Goal: Task Accomplishment & Management: Use online tool/utility

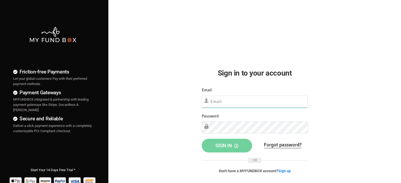
type input "[EMAIL_ADDRESS][DOMAIN_NAME]"
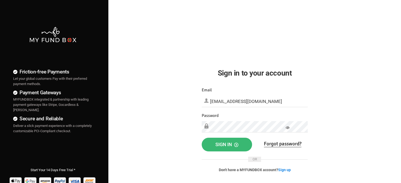
click at [223, 146] on span "Sign in" at bounding box center [226, 145] width 23 height 6
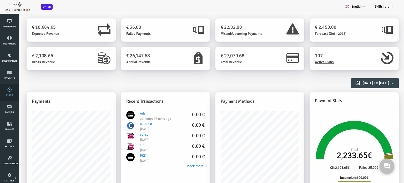
click at [12, 91] on icon at bounding box center [10, 89] width 16 height 4
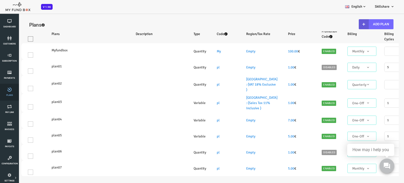
select select "100"
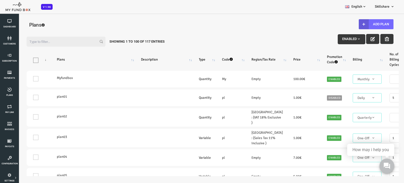
click at [384, 109] on div "Filter: Enabled Showing 1 to 100 of 117 Entries Products Plans Description Type…" at bounding box center [194, 104] width 388 height 154
click at [368, 25] on button "Add Plan" at bounding box center [360, 24] width 35 height 10
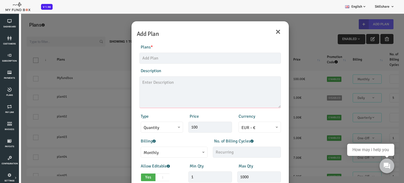
click at [206, 93] on textarea at bounding box center [194, 92] width 142 height 32
click at [255, 143] on div "No. of Billing Cycles" at bounding box center [230, 148] width 73 height 20
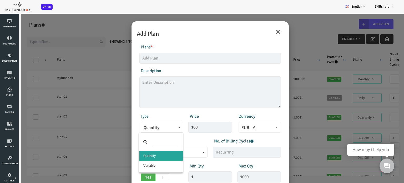
click at [128, 131] on span at bounding box center [128, 131] width 0 height 0
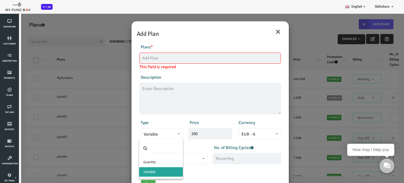
click at [164, 134] on span "Variable" at bounding box center [146, 133] width 42 height 11
select select "1"
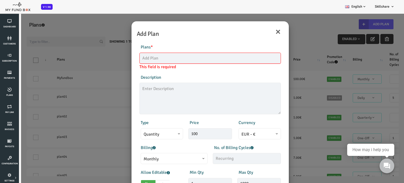
click at [139, 58] on input "text" at bounding box center [194, 58] width 142 height 11
type input "MFT01"
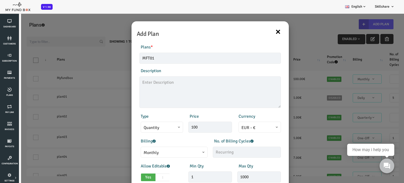
click at [263, 31] on button "×" at bounding box center [262, 31] width 6 height 11
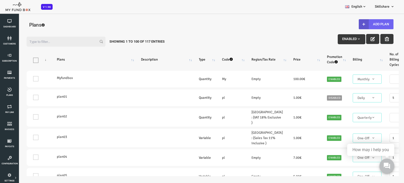
click at [362, 25] on button "Add Plan" at bounding box center [360, 24] width 35 height 10
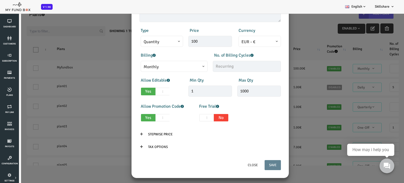
scroll to position [14, 0]
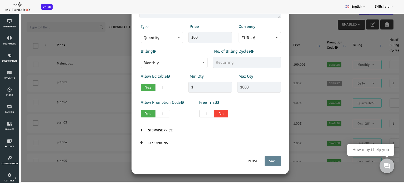
click at [268, 55] on div "Products Invoice Product is empty Plans * This field is required Description 1/…" at bounding box center [194, 52] width 152 height 207
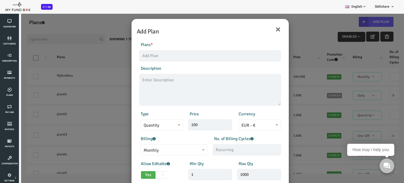
scroll to position [0, 0]
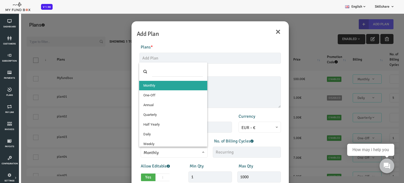
click at [185, 152] on span "Monthly" at bounding box center [158, 153] width 61 height 7
select select "4"
type input "1"
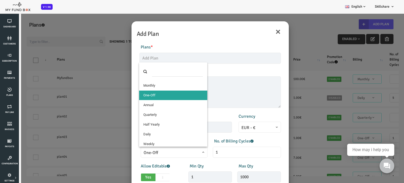
click at [128, 156] on span at bounding box center [128, 156] width 0 height 0
select select "3"
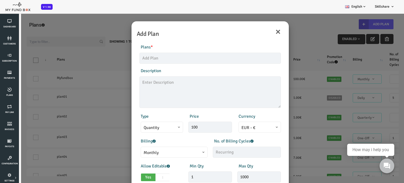
click at [98, 118] on div "× Add Plan Products Invoice Product is empty Plans * This field is required Des…" at bounding box center [194, 104] width 388 height 183
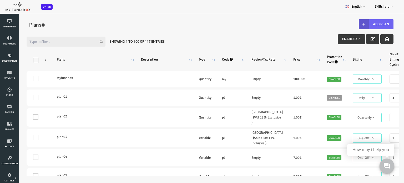
click at [365, 23] on button "Add Plan" at bounding box center [360, 24] width 35 height 10
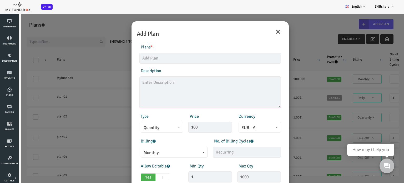
click at [147, 88] on textarea at bounding box center [194, 92] width 142 height 32
type textarea "kkkkk"
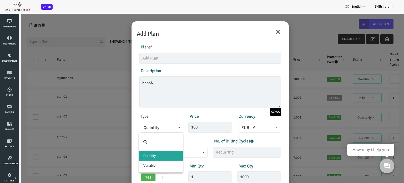
click at [147, 126] on span "Quantity" at bounding box center [146, 128] width 37 height 7
select select "3"
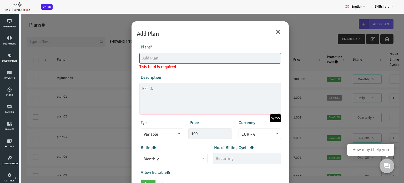
click at [137, 89] on textarea "kkkkk" at bounding box center [194, 99] width 142 height 32
type textarea "k"
click at [213, 159] on input "text" at bounding box center [231, 158] width 68 height 11
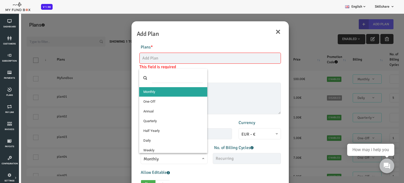
click at [185, 160] on span "Monthly" at bounding box center [158, 159] width 61 height 7
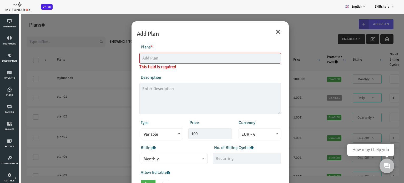
click at [227, 65] on div "Plans * This field is required" at bounding box center [194, 57] width 147 height 26
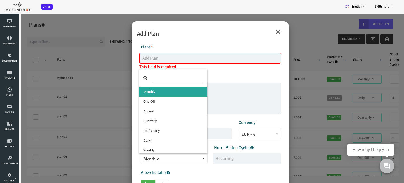
click at [128, 162] on span at bounding box center [128, 162] width 0 height 0
click at [219, 76] on div "Description 0/255" at bounding box center [194, 94] width 147 height 40
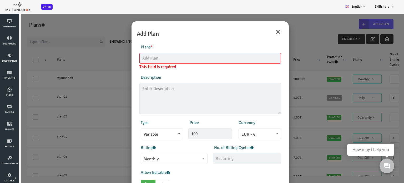
click at [253, 171] on div "Allow Editable Yes No Min Qty 1 Invalid min qty Max Qty 1000 Invalid max qty" at bounding box center [194, 179] width 147 height 21
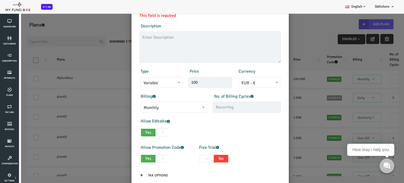
scroll to position [53, 0]
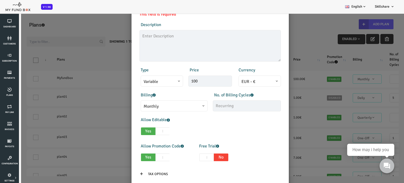
click at [294, 43] on div "× Add Plan Products Invoice Product is empty Plans * This field is required Des…" at bounding box center [194, 104] width 388 height 183
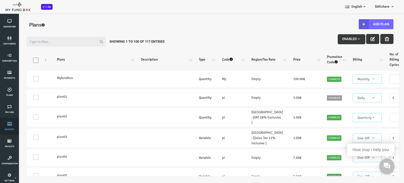
click at [8, 125] on icon at bounding box center [10, 124] width 16 height 4
click at [7, 126] on link "Invoices" at bounding box center [10, 126] width 16 height 17
click at [7, 127] on link "Invoices" at bounding box center [10, 126] width 16 height 17
click at [7, 144] on link "Payouts" at bounding box center [10, 143] width 16 height 17
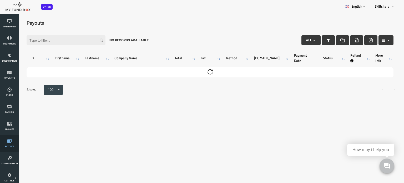
scroll to position [0, 0]
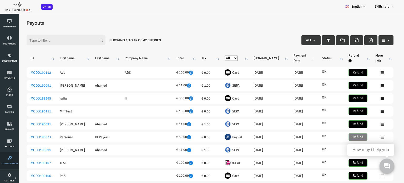
click at [9, 160] on icon at bounding box center [10, 158] width 16 height 4
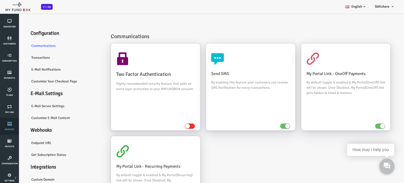
click at [6, 128] on link "Invoices" at bounding box center [10, 126] width 16 height 17
click at [7, 127] on link "Invoices" at bounding box center [10, 126] width 16 height 17
click at [0, 0] on link "Payment Gateway" at bounding box center [0, 0] width 0 height 0
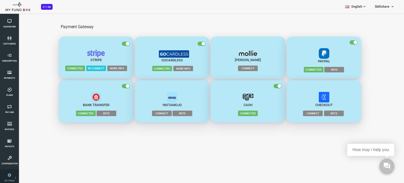
click at [0, 0] on link "Import" at bounding box center [0, 0] width 0 height 0
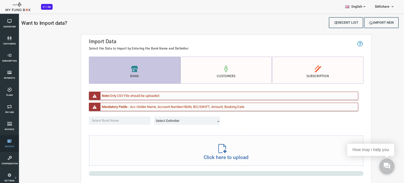
click at [0, 0] on span "Payouts" at bounding box center [0, 0] width 0 height 0
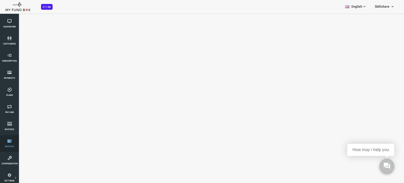
select select "100"
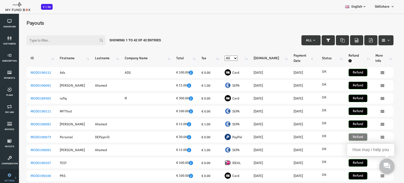
click at [0, 0] on span "SETTINGS" at bounding box center [0, 0] width 0 height 0
click at [15, 178] on link "SETTINGS" at bounding box center [10, 177] width 16 height 17
click at [0, 0] on link "Tax & Coupons" at bounding box center [0, 0] width 0 height 0
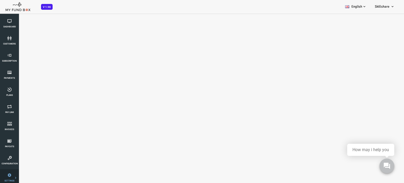
select select "100"
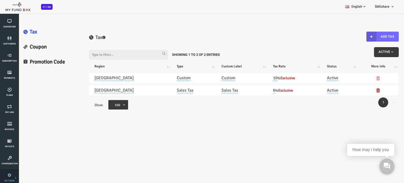
click at [0, 0] on icon at bounding box center [0, 0] width 0 height 0
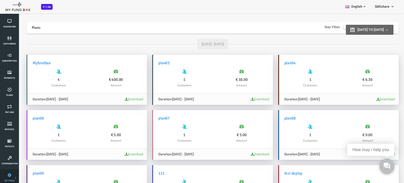
click at [0, 0] on icon at bounding box center [0, 0] width 0 height 0
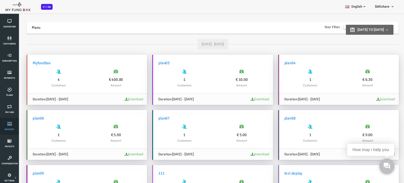
click at [9, 126] on link "Invoices" at bounding box center [10, 126] width 16 height 17
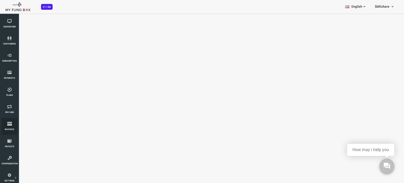
select select "100"
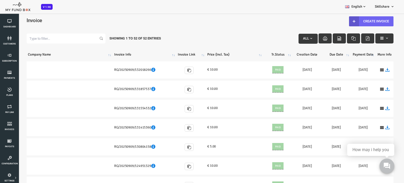
click at [362, 22] on link "Create Invoice" at bounding box center [355, 21] width 45 height 10
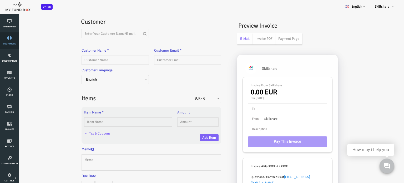
click at [12, 40] on link "customers" at bounding box center [10, 40] width 16 height 17
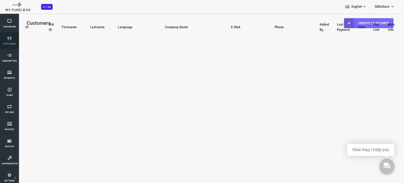
select select "100"
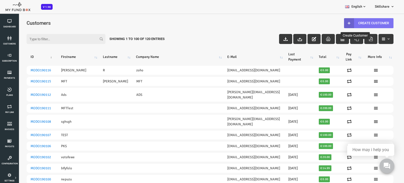
click at [354, 21] on link "Create Customer" at bounding box center [353, 23] width 50 height 10
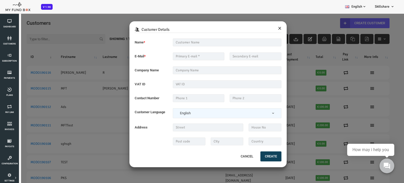
click at [265, 28] on button "×" at bounding box center [263, 27] width 3 height 7
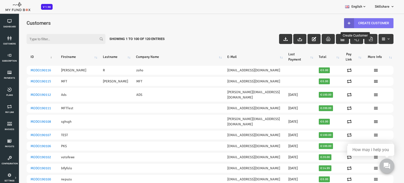
click at [359, 23] on link "Create Customer" at bounding box center [353, 23] width 50 height 10
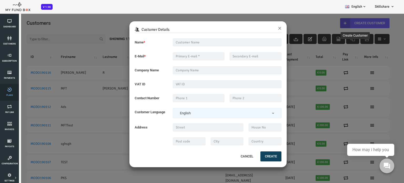
click at [9, 91] on icon at bounding box center [10, 89] width 16 height 4
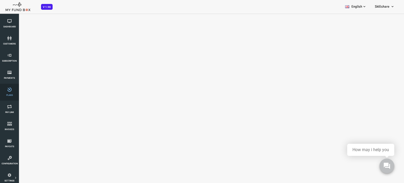
select select "100"
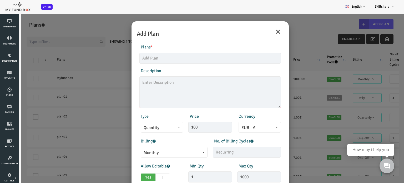
click at [220, 96] on textarea at bounding box center [194, 92] width 142 height 32
click at [209, 124] on input "100" at bounding box center [194, 127] width 44 height 11
click at [219, 152] on input "text" at bounding box center [231, 152] width 68 height 11
click at [195, 165] on div "Min Qty 1 Invalid min qty" at bounding box center [194, 173] width 49 height 20
click at [262, 32] on button "×" at bounding box center [262, 31] width 6 height 11
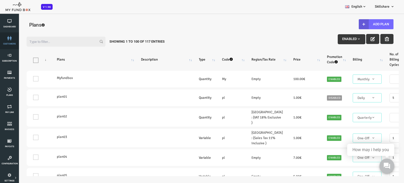
click at [10, 39] on icon at bounding box center [10, 38] width 16 height 4
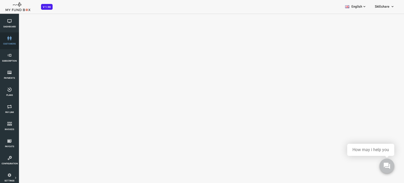
select select "100"
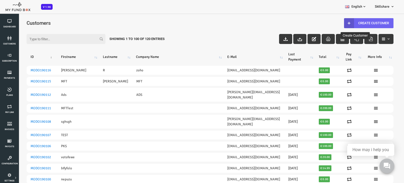
click at [360, 23] on link "Create Customer" at bounding box center [353, 23] width 50 height 10
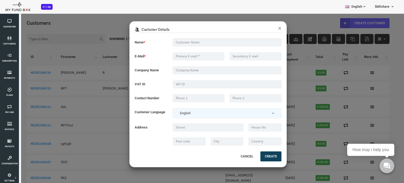
click at [88, 159] on div "Customer Details × Name * Description allows upto maximum of 255 characters. Na…" at bounding box center [194, 104] width 388 height 183
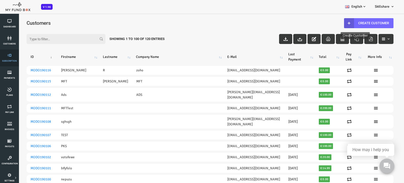
click at [9, 57] on link "Subscription" at bounding box center [10, 58] width 16 height 17
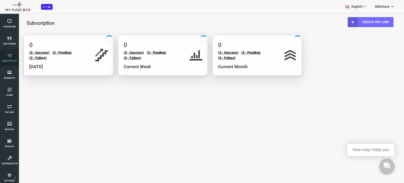
select select "100"
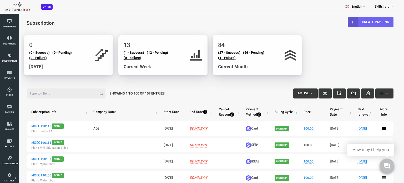
click at [367, 21] on link "Create Pay Link" at bounding box center [355, 22] width 46 height 10
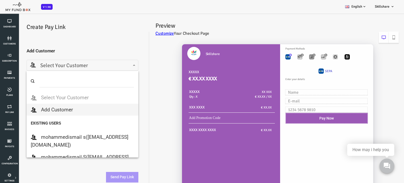
click at [85, 65] on span "Select Your Customer" at bounding box center [66, 66] width 105 height 8
click at [66, 81] on input "search" at bounding box center [70, 81] width 95 height 12
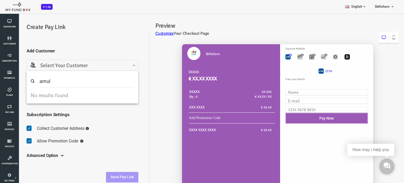
type input "amulu"
click at [75, 116] on h5 "Subscription Settings" at bounding box center [67, 114] width 112 height 7
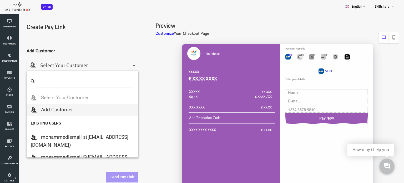
click at [14, 70] on span at bounding box center [14, 70] width 0 height 0
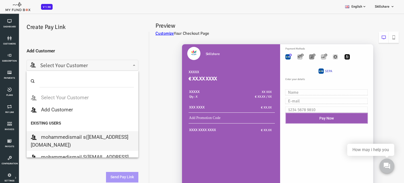
select select "[EMAIL_ADDRESS][DOMAIN_NAME]"
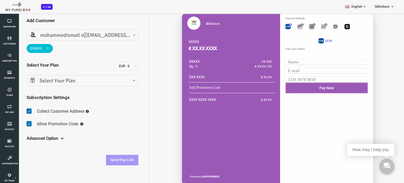
scroll to position [32, 0]
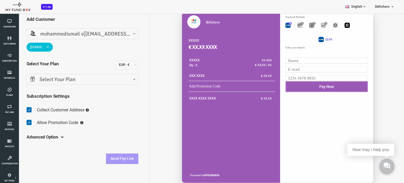
click at [32, 46] on span at bounding box center [31, 47] width 3 height 3
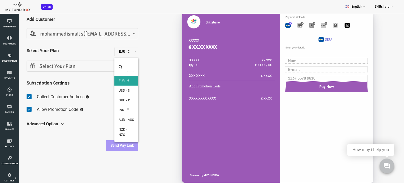
click at [100, 54] on span at bounding box center [100, 54] width 0 height 0
click at [86, 124] on div "Advanced Option Include Free Trial Days PayLater Please enter a valid date Init…" at bounding box center [67, 124] width 112 height 14
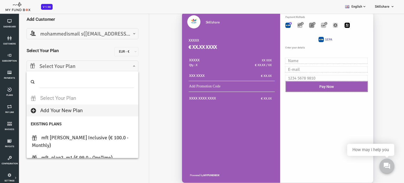
click at [119, 68] on span "Select Your Plan" at bounding box center [66, 66] width 105 height 8
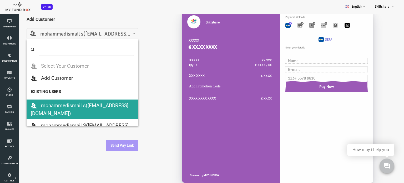
click at [14, 38] on span at bounding box center [14, 38] width 0 height 0
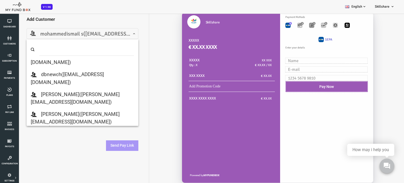
scroll to position [262, 0]
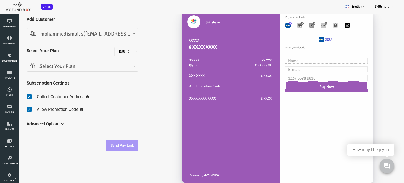
click at [151, 67] on div "Skillshare XXXXX € XX.XX XXXX XXXXX Qty : X XX XXX € XX.XX / XX XXX XXXX € XX.XX" at bounding box center [258, 100] width 250 height 186
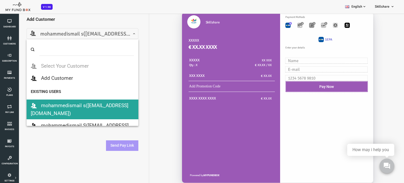
click at [14, 38] on span at bounding box center [14, 38] width 0 height 0
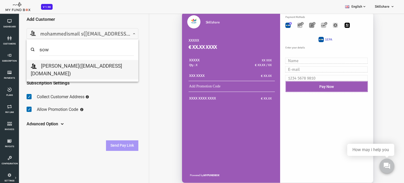
type input "sow"
select select "[EMAIL_ADDRESS][DOMAIN_NAME]"
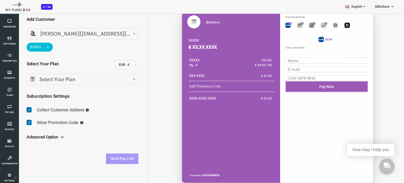
click at [14, 83] on span at bounding box center [14, 83] width 0 height 0
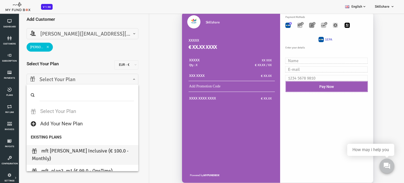
select select "MFT [PERSON_NAME]"
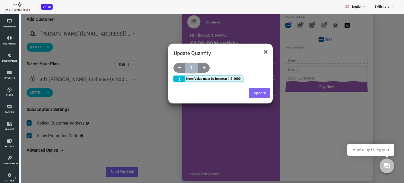
scroll to position [10, 0]
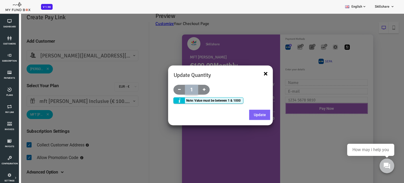
click at [251, 74] on button "×" at bounding box center [250, 74] width 4 height 8
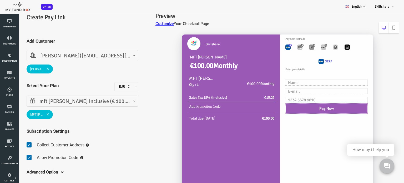
click at [32, 69] on span at bounding box center [31, 68] width 3 height 3
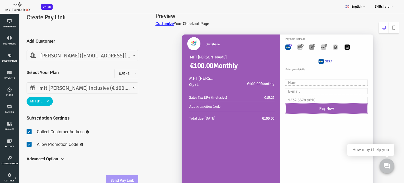
click at [31, 100] on span at bounding box center [31, 101] width 3 height 3
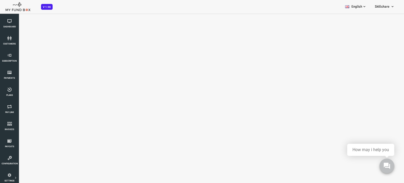
scroll to position [0, 0]
select select "100"
